Goal: Task Accomplishment & Management: Use online tool/utility

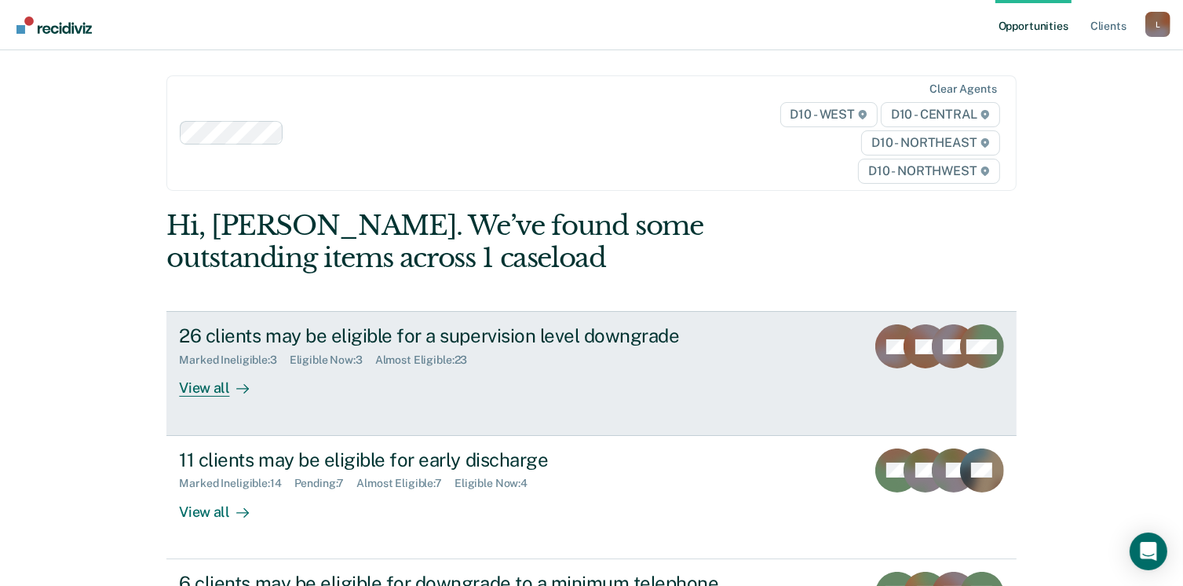
click at [220, 386] on div "View all" at bounding box center [223, 382] width 88 height 31
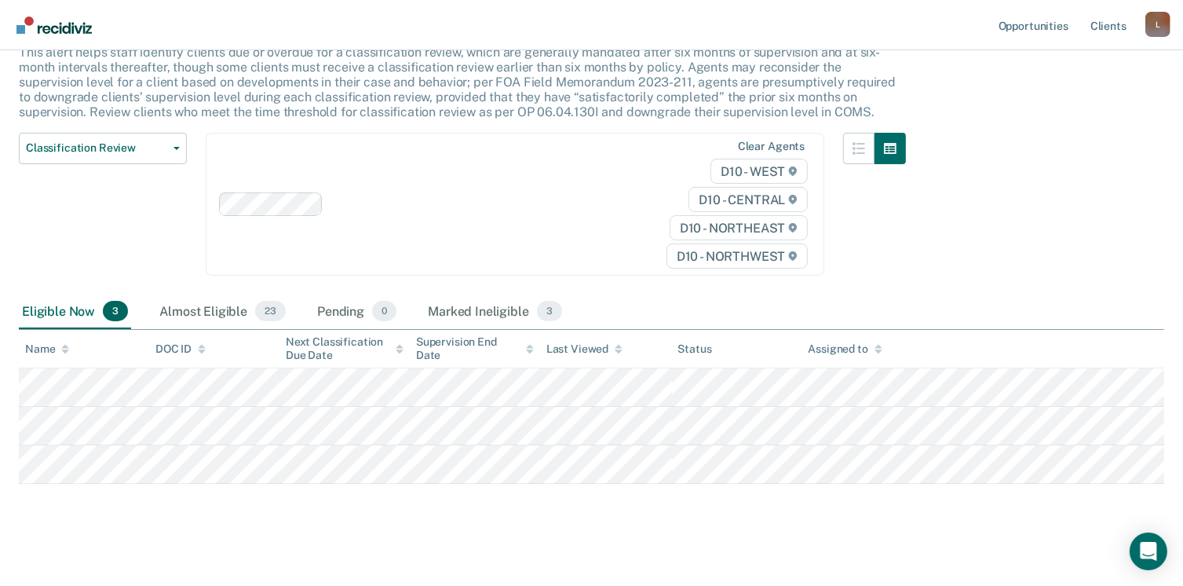
scroll to position [117, 0]
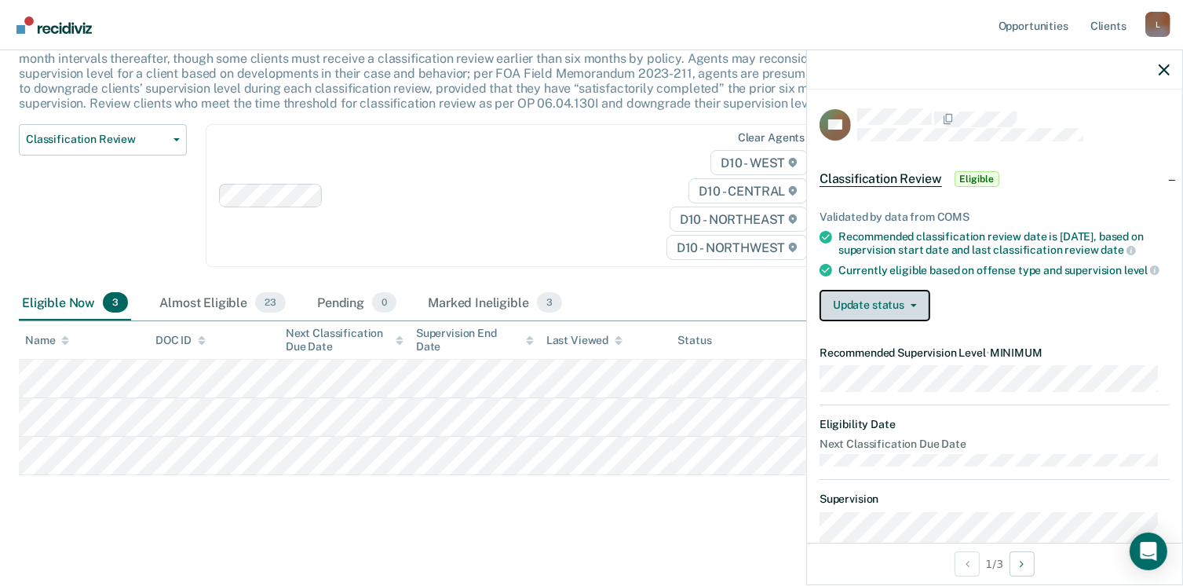
click at [912, 318] on button "Update status" at bounding box center [875, 305] width 111 height 31
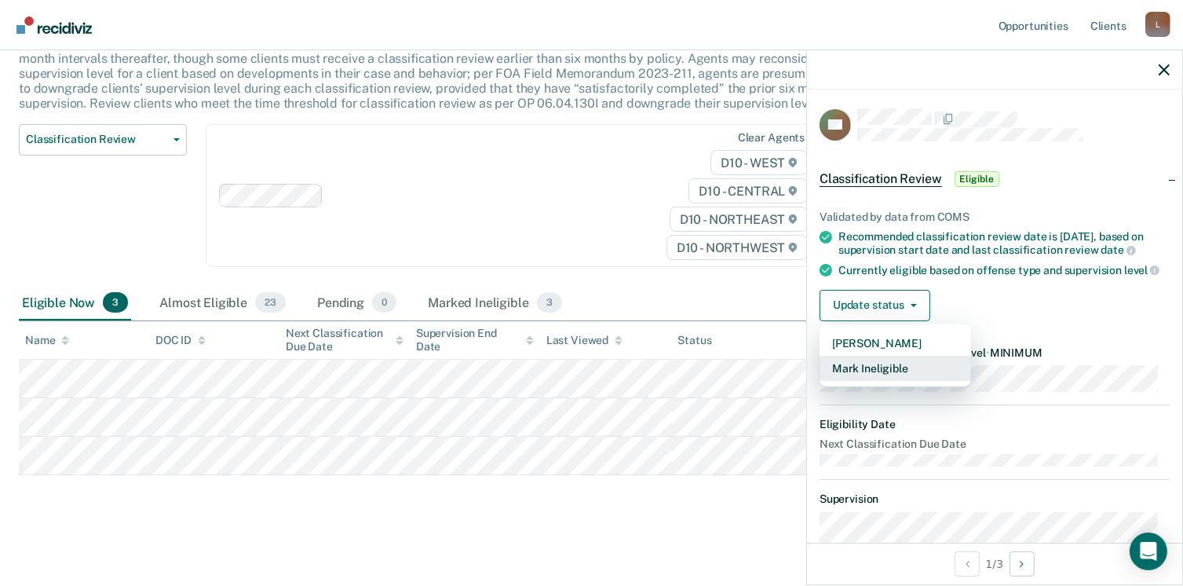
click at [886, 379] on button "Mark Ineligible" at bounding box center [896, 368] width 152 height 25
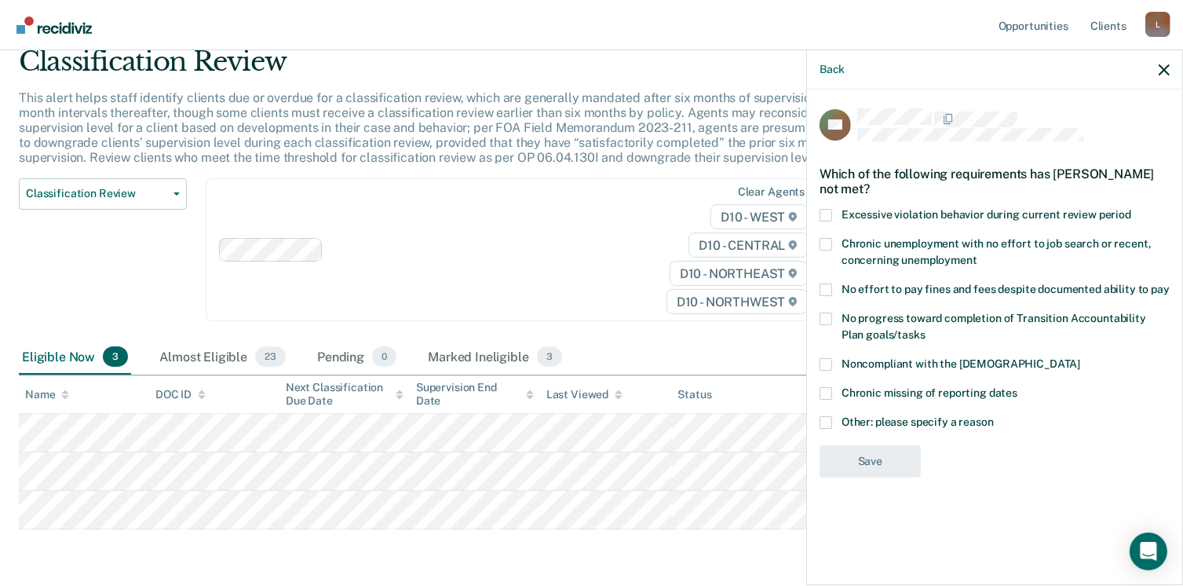
scroll to position [38, 0]
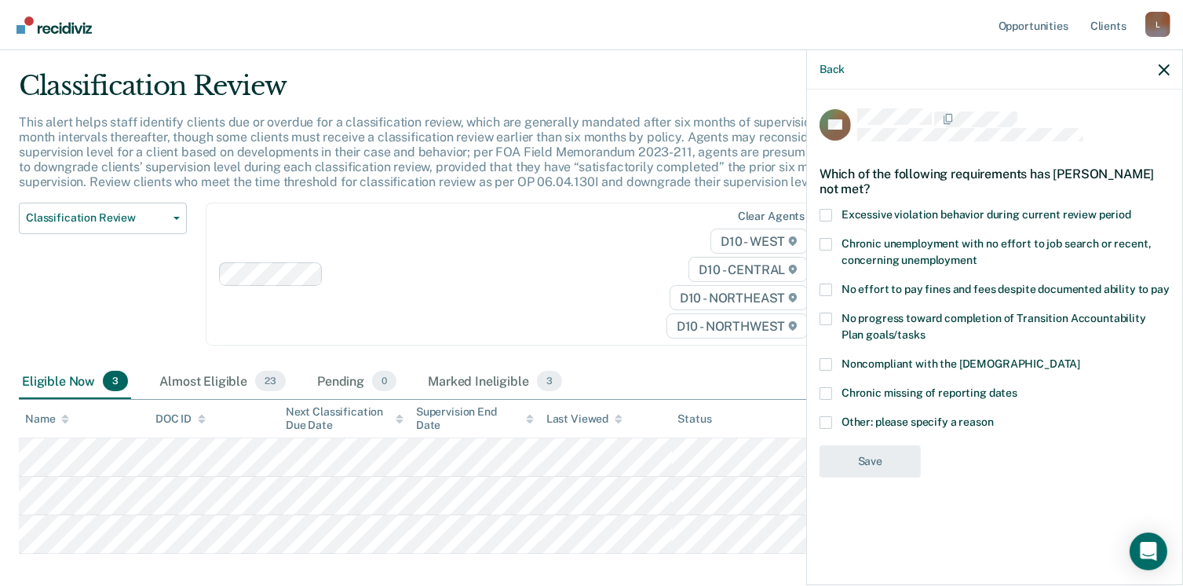
click at [826, 287] on span at bounding box center [826, 289] width 13 height 13
click at [1170, 283] on input "No effort to pay fines and fees despite documented ability to pay" at bounding box center [1170, 283] width 0 height 0
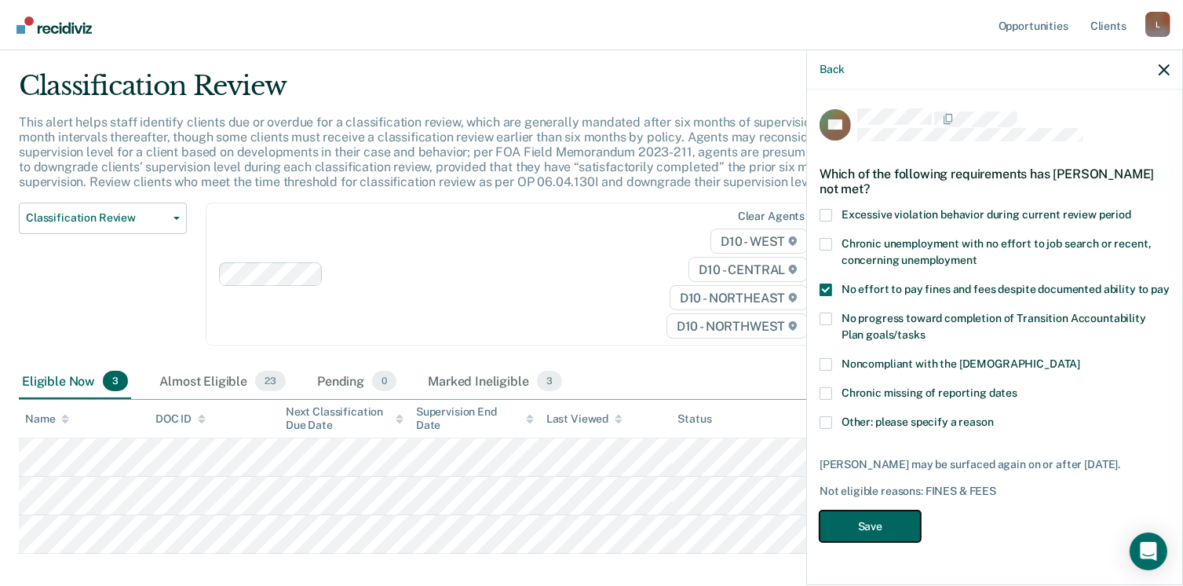
click at [876, 524] on button "Save" at bounding box center [870, 526] width 101 height 32
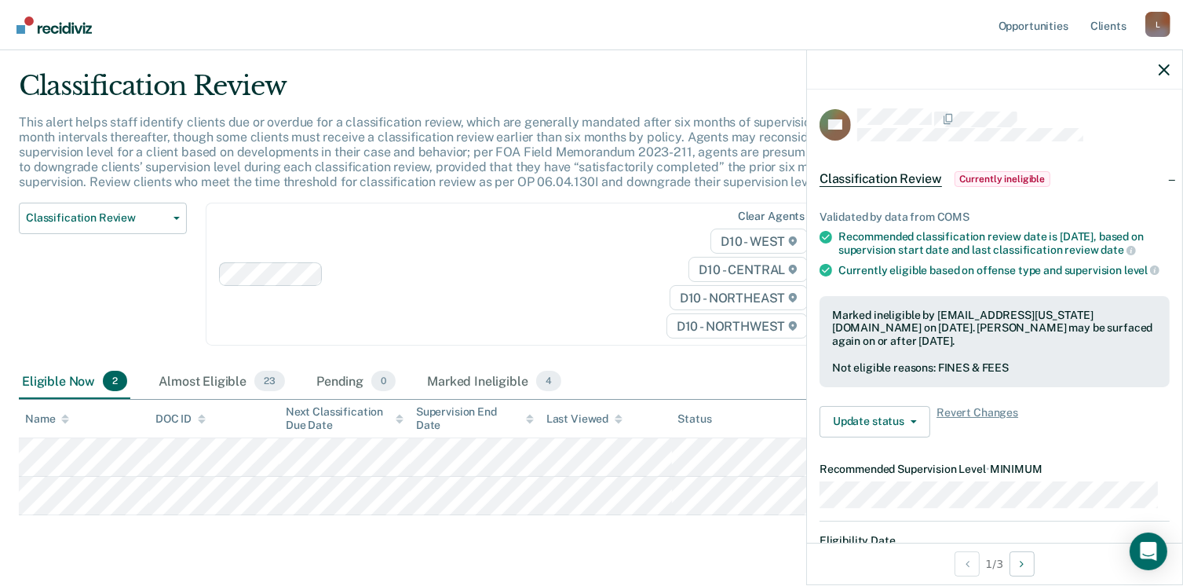
click at [512, 544] on div "Classification Review This alert helps staff identify clients due or overdue fo…" at bounding box center [591, 315] width 1145 height 491
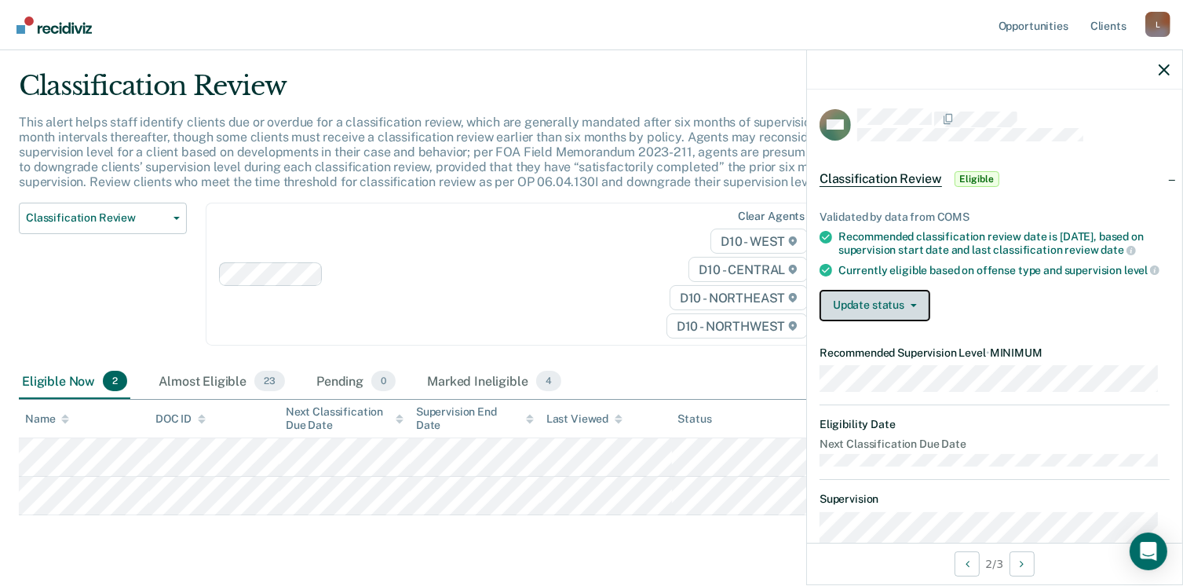
click at [912, 321] on button "Update status" at bounding box center [875, 305] width 111 height 31
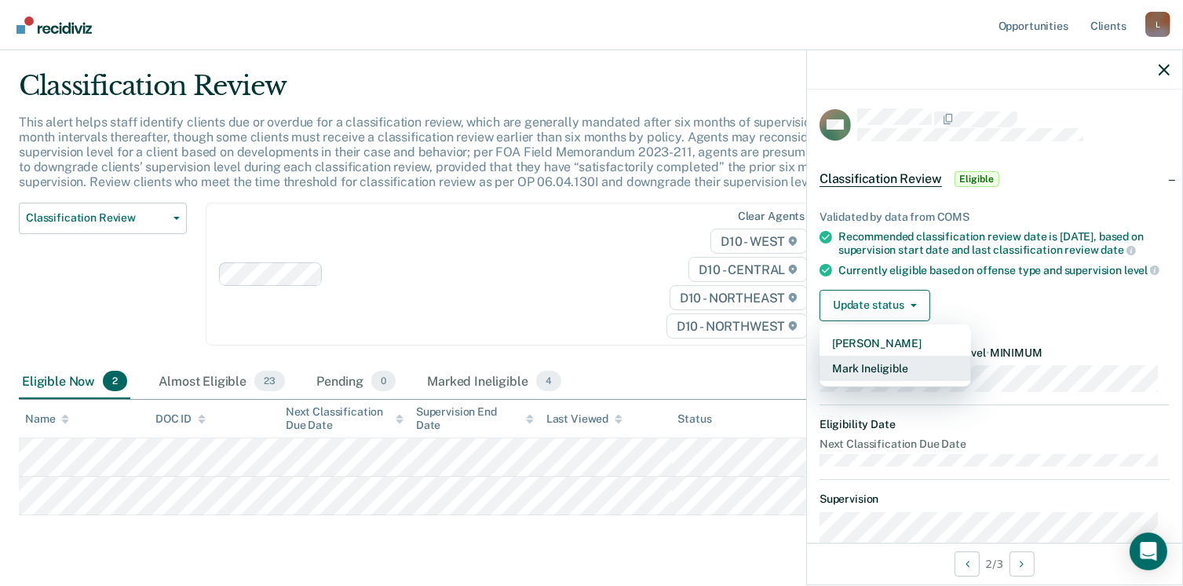
click at [878, 381] on button "Mark Ineligible" at bounding box center [896, 368] width 152 height 25
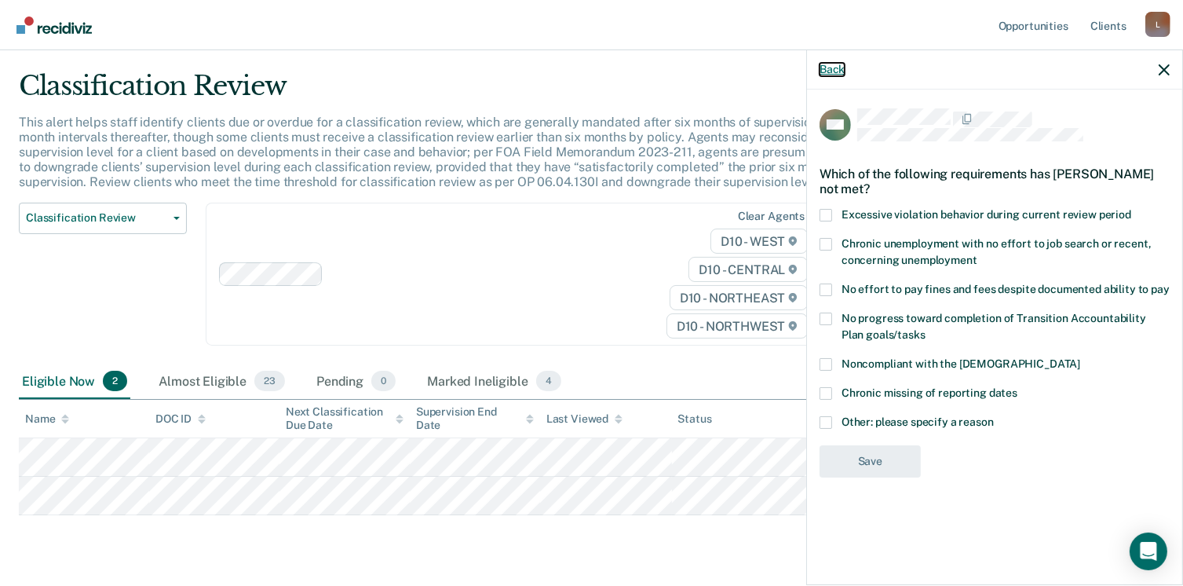
click at [832, 65] on button "Back" at bounding box center [832, 69] width 25 height 13
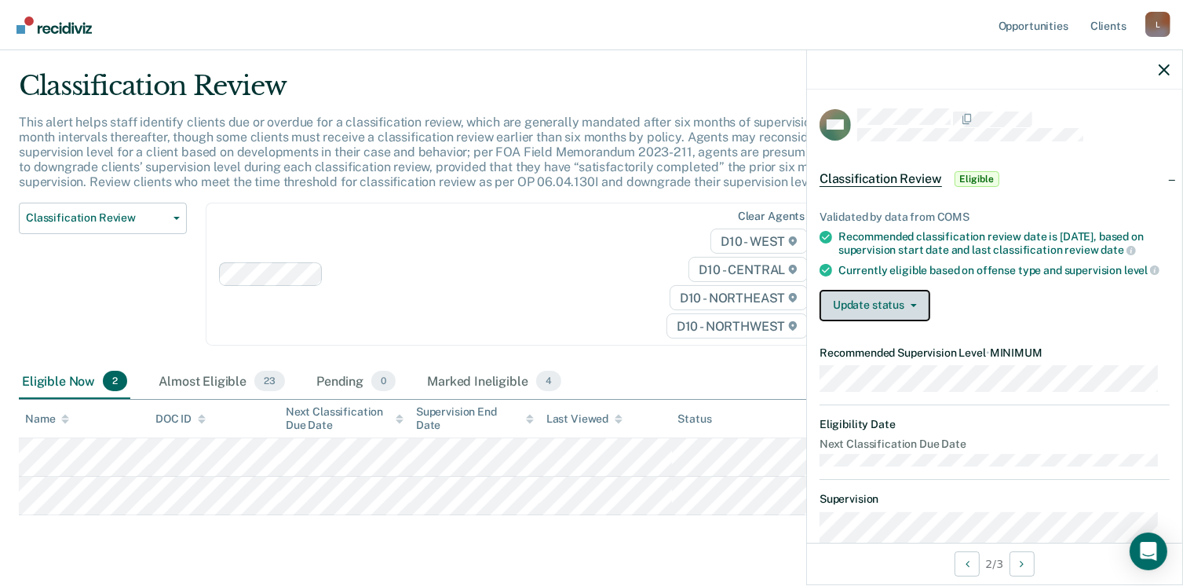
click at [913, 307] on icon "button" at bounding box center [914, 305] width 6 height 3
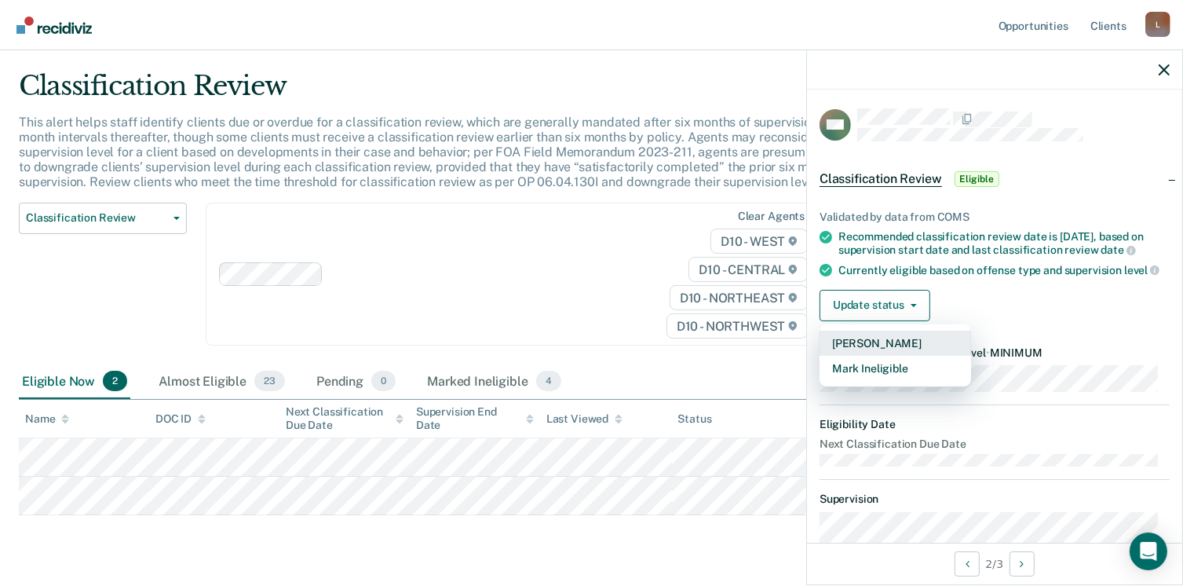
click at [856, 356] on button "[PERSON_NAME]" at bounding box center [896, 343] width 152 height 25
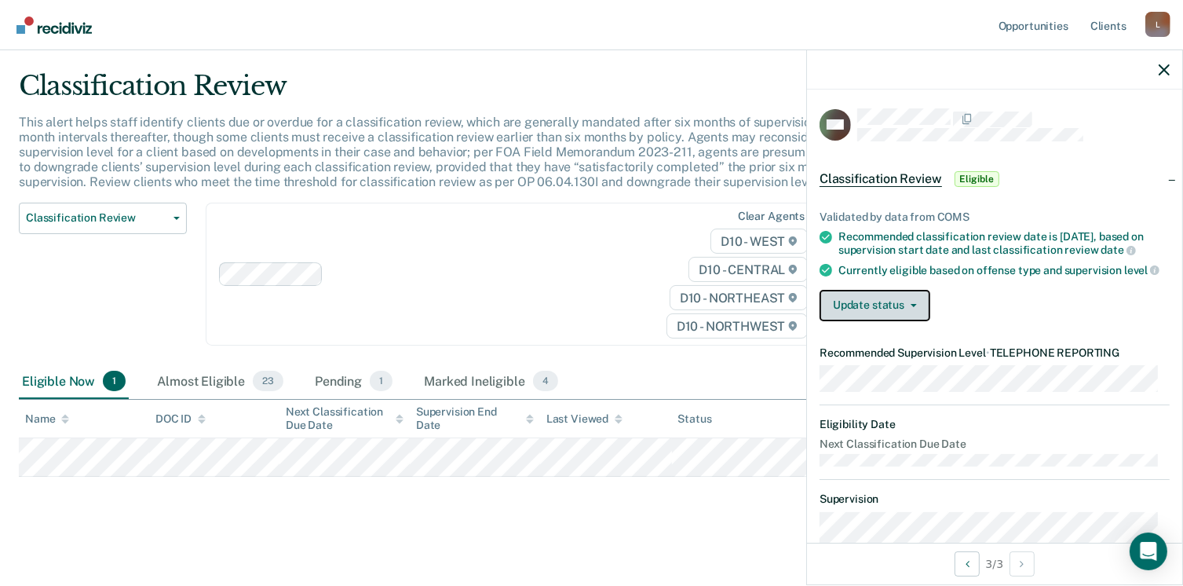
click at [913, 307] on icon "button" at bounding box center [914, 305] width 6 height 3
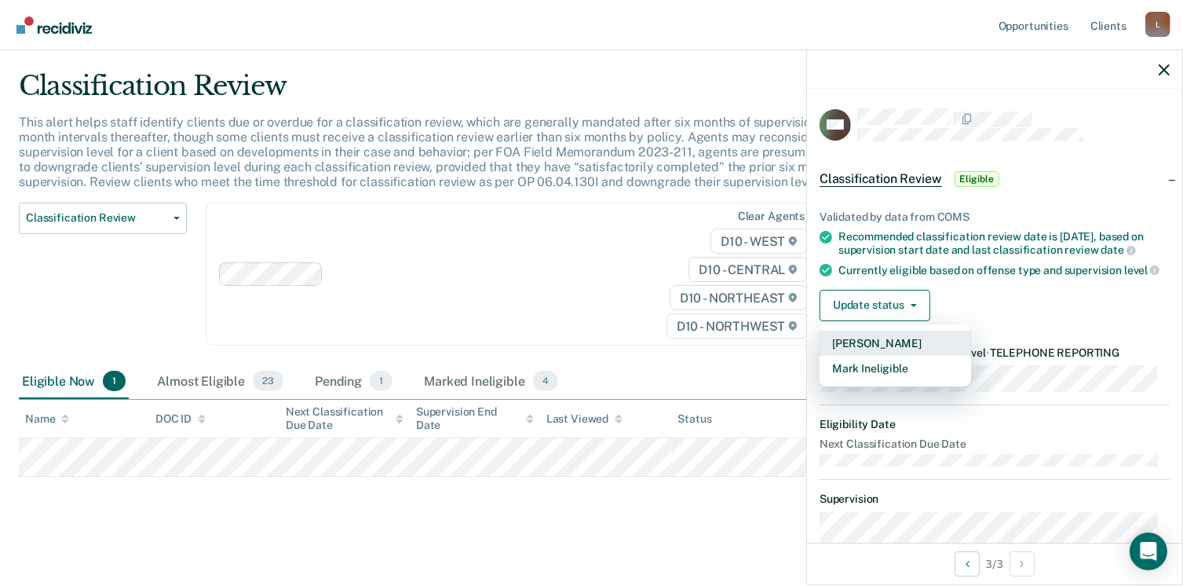
click at [897, 356] on button "[PERSON_NAME]" at bounding box center [896, 343] width 152 height 25
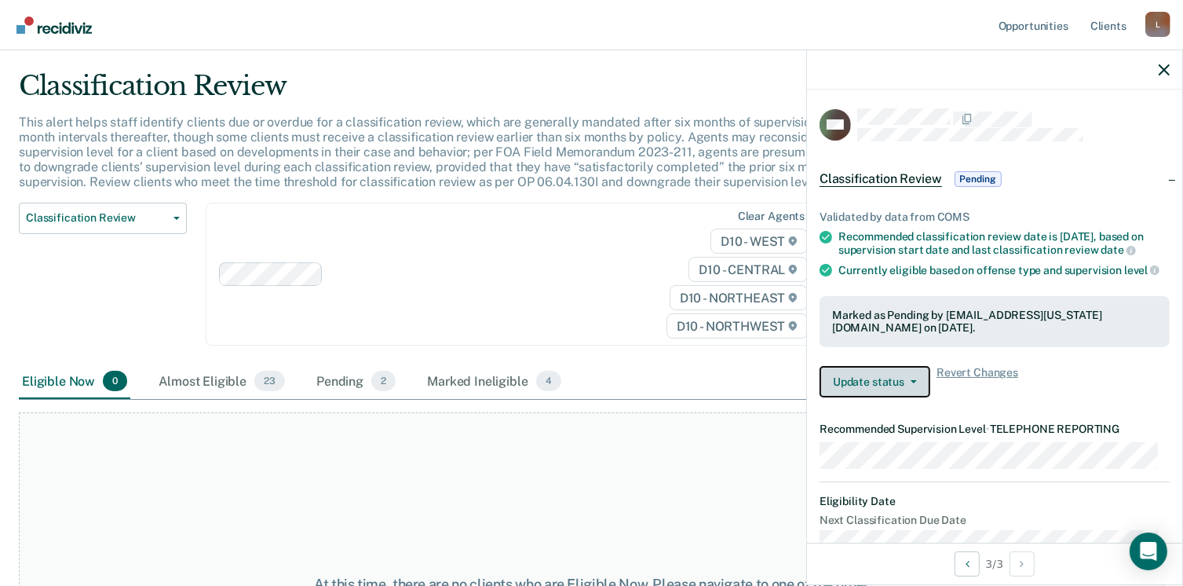
click at [908, 397] on button "Update status" at bounding box center [875, 381] width 111 height 31
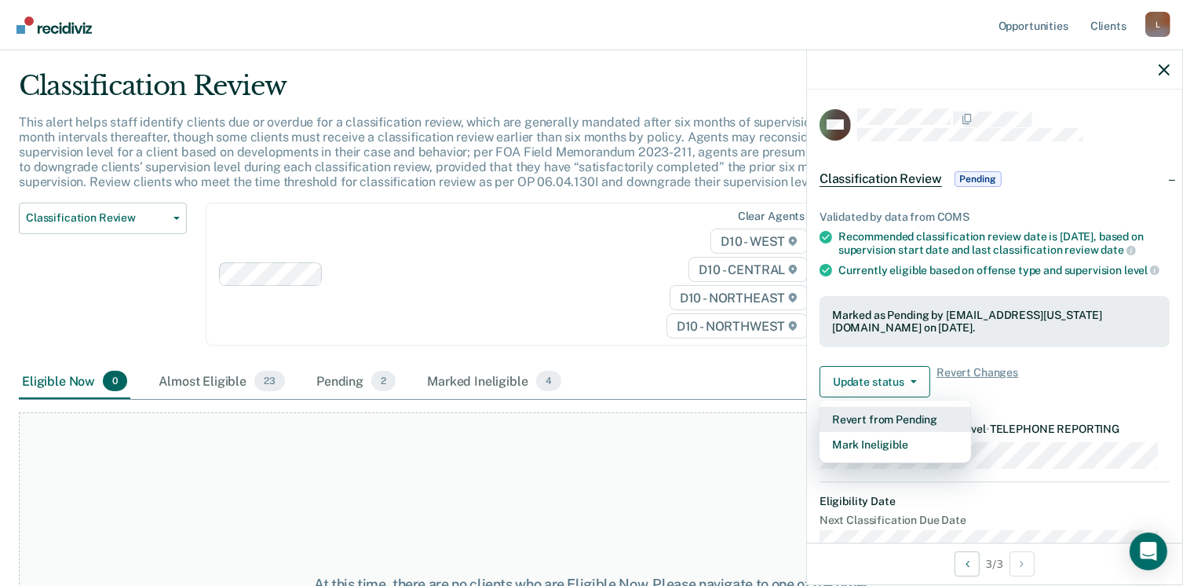
click at [882, 432] on button "Revert from Pending" at bounding box center [896, 419] width 152 height 25
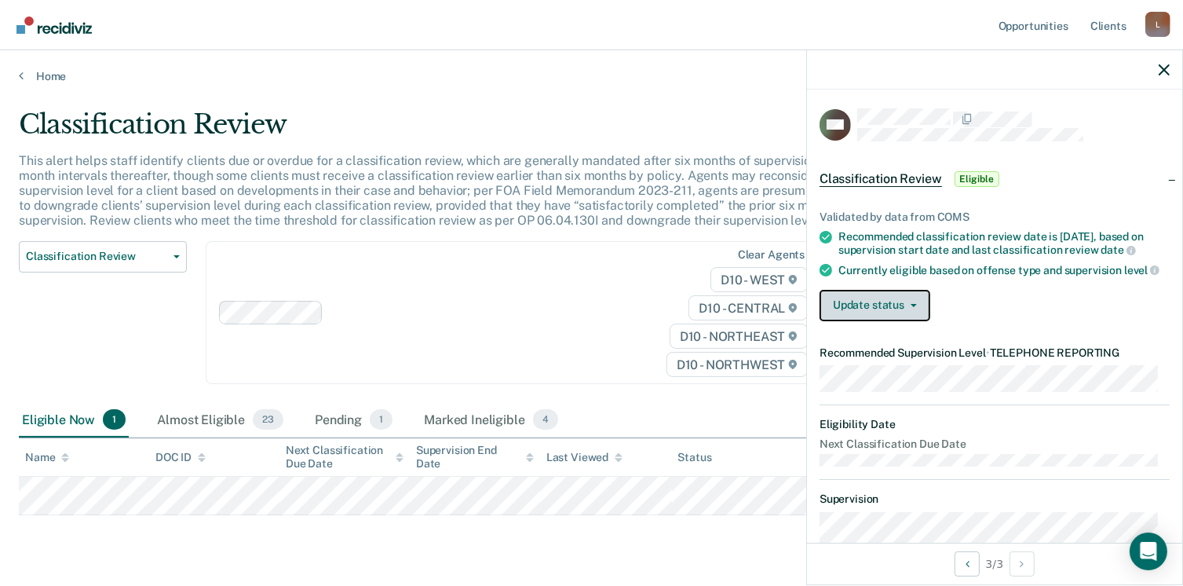
scroll to position [0, 0]
click at [916, 321] on button "Update status" at bounding box center [875, 305] width 111 height 31
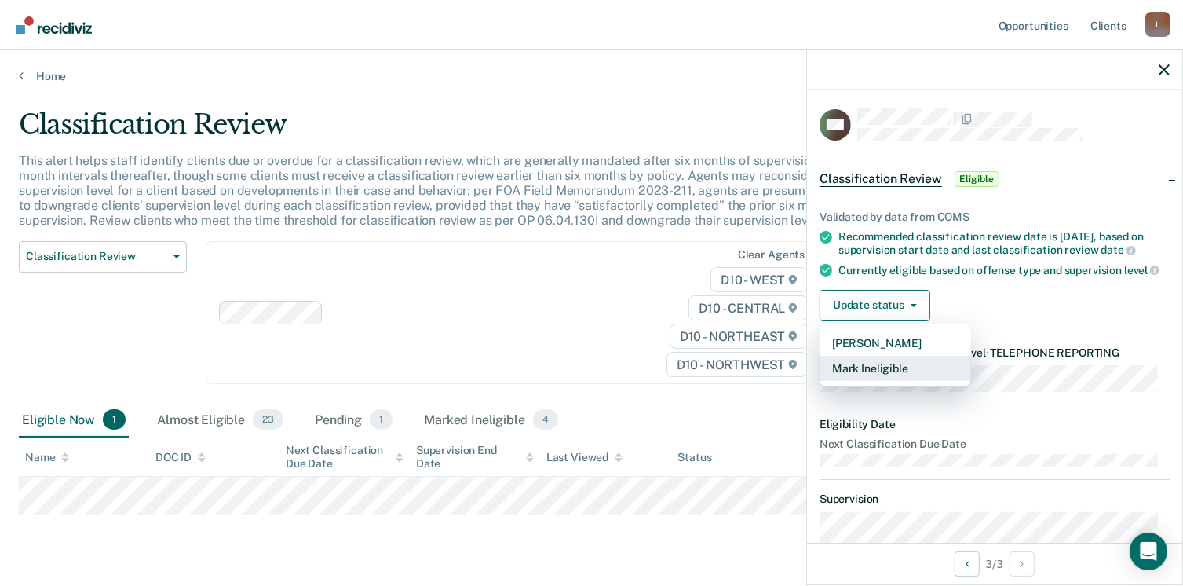
click at [875, 381] on button "Mark Ineligible" at bounding box center [896, 368] width 152 height 25
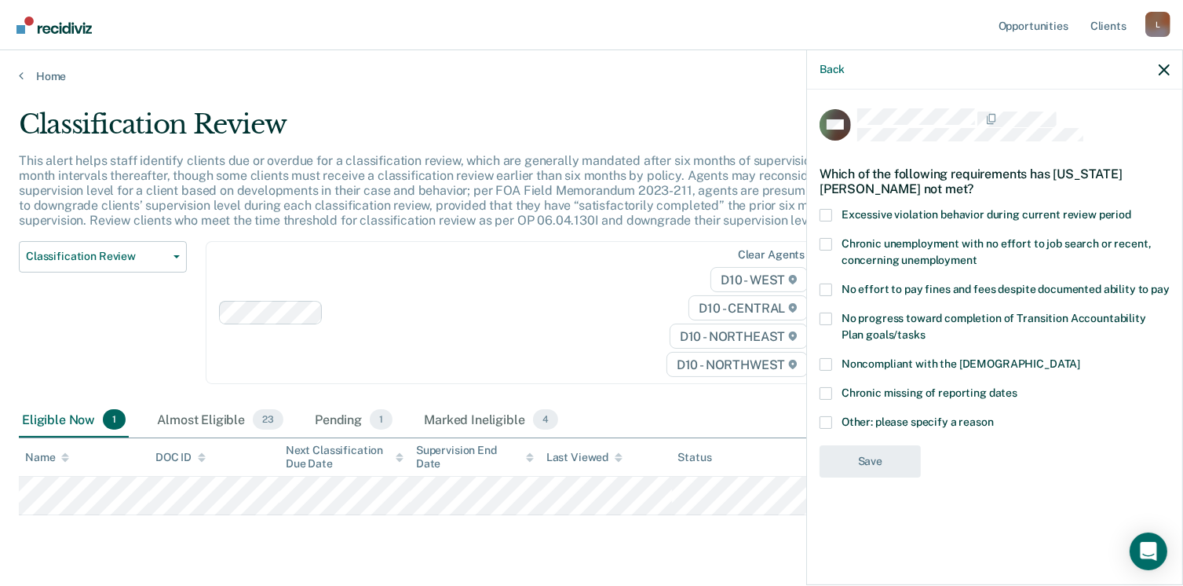
click at [827, 418] on span at bounding box center [826, 422] width 13 height 13
click at [994, 416] on input "Other: please specify a reason" at bounding box center [994, 416] width 0 height 0
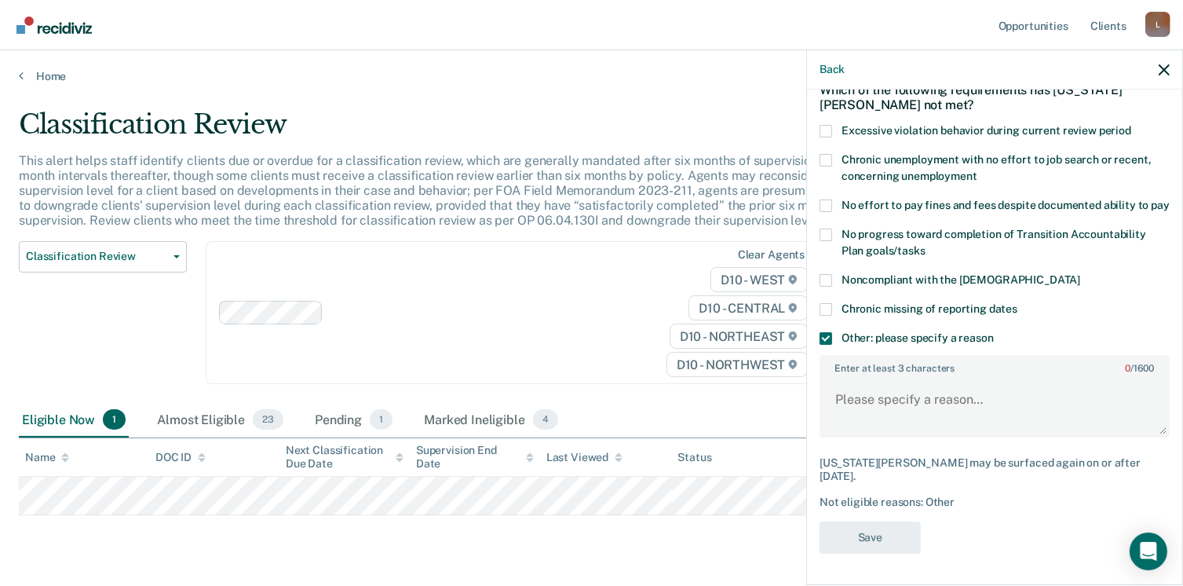
scroll to position [97, 0]
click at [844, 393] on textarea "Enter at least 3 characters 0 / 1600" at bounding box center [994, 407] width 347 height 58
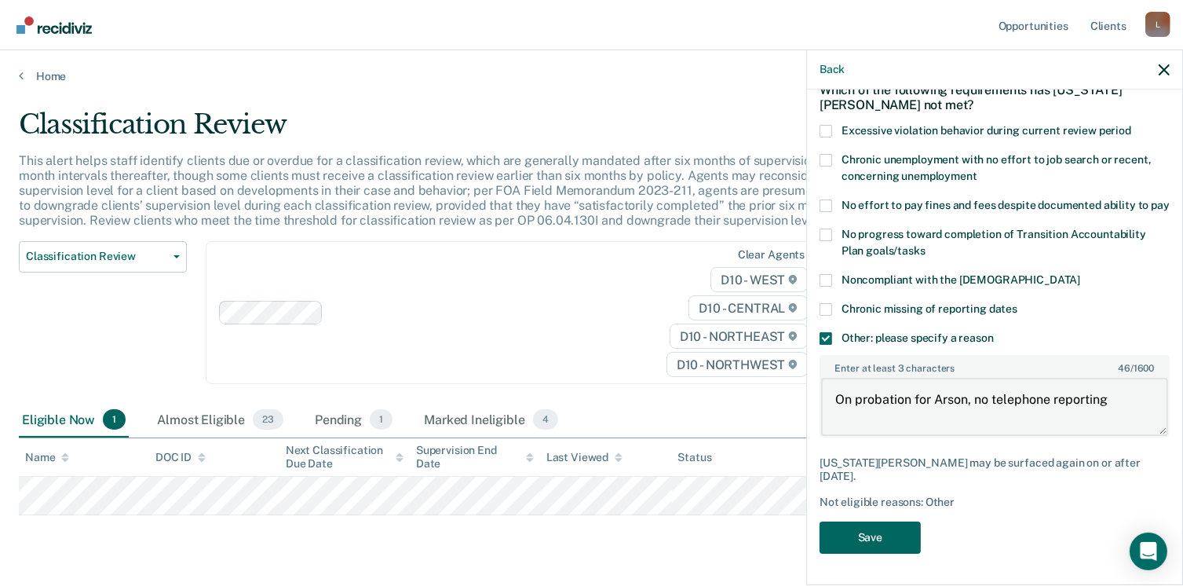
type textarea "On probation for Arson, no telephone reporting"
click at [897, 528] on button "Save" at bounding box center [870, 537] width 101 height 32
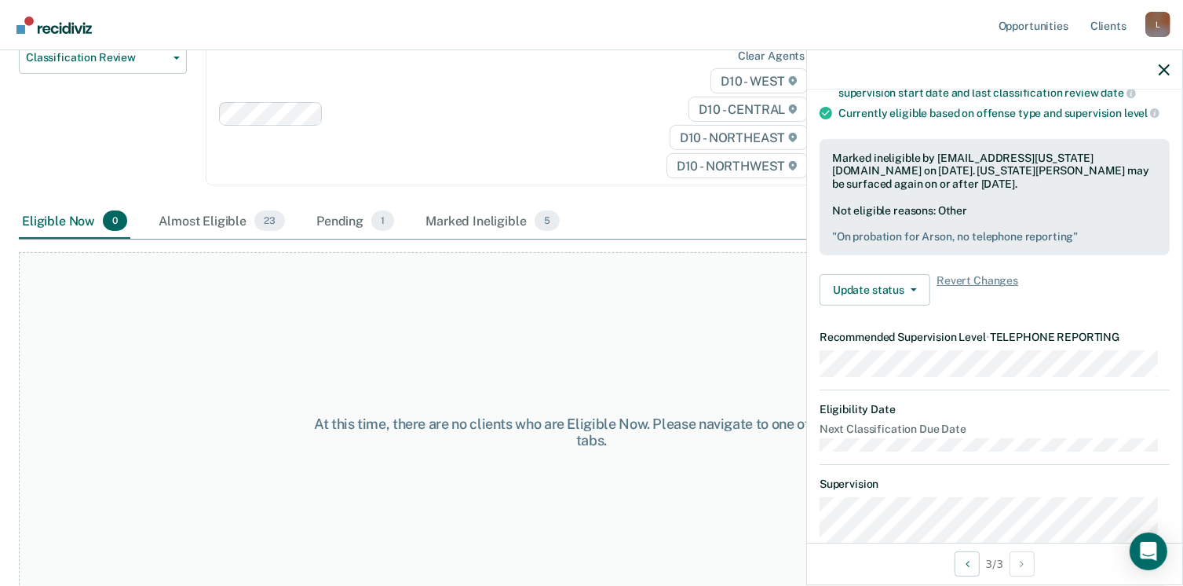
scroll to position [221, 0]
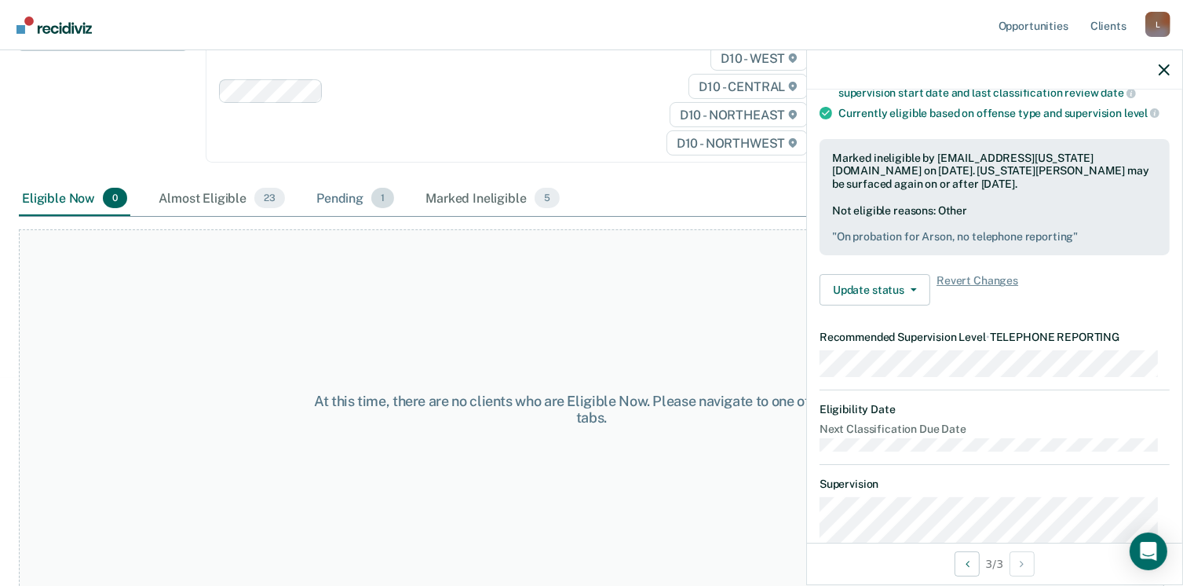
click at [353, 197] on div "Pending 1" at bounding box center [355, 198] width 84 height 35
